Goal: Find specific page/section: Find specific page/section

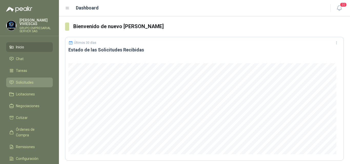
click at [26, 82] on span "Solicitudes" at bounding box center [25, 83] width 18 height 6
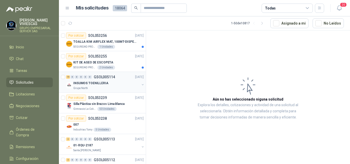
click at [99, 83] on p "INSUMOS TOENILLERIA" at bounding box center [90, 83] width 35 height 5
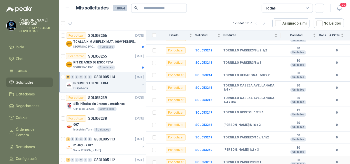
scroll to position [68, 0]
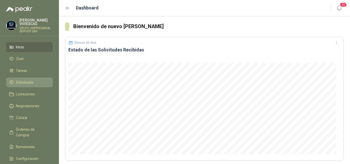
click at [21, 80] on span "Solicitudes" at bounding box center [25, 83] width 18 height 6
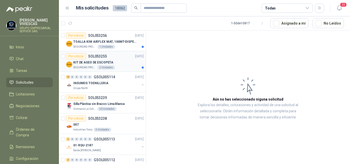
click at [92, 61] on p "KIT DE ASEO DE ESCOPETA" at bounding box center [93, 62] width 40 height 5
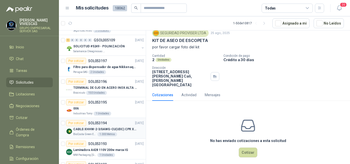
scroll to position [256, 0]
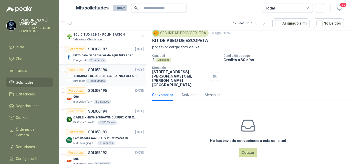
click at [101, 69] on p "SOL053196" at bounding box center [97, 70] width 19 height 4
